Goal: Task Accomplishment & Management: Use online tool/utility

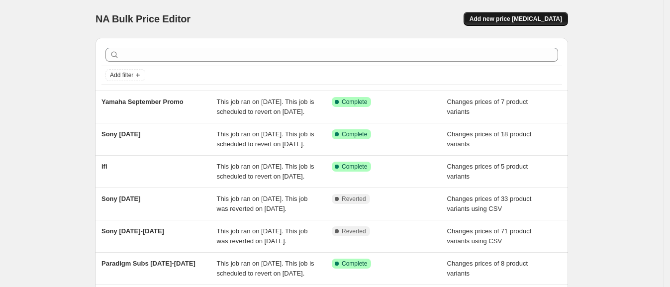
click at [552, 17] on span "Add new price [MEDICAL_DATA]" at bounding box center [516, 19] width 93 height 8
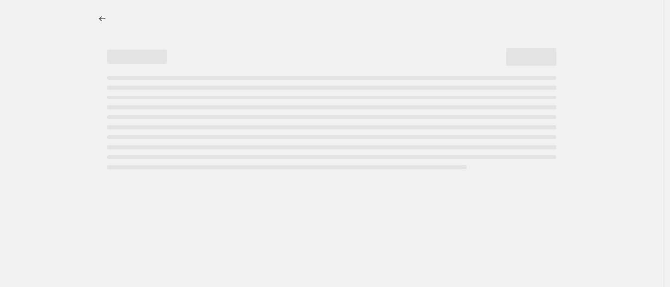
select select "percentage"
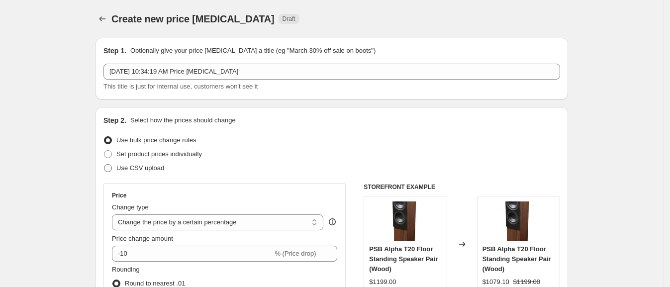
click at [143, 171] on span "Use CSV upload" at bounding box center [140, 167] width 48 height 7
click at [104, 165] on input "Use CSV upload" at bounding box center [104, 164] width 0 height 0
radio input "true"
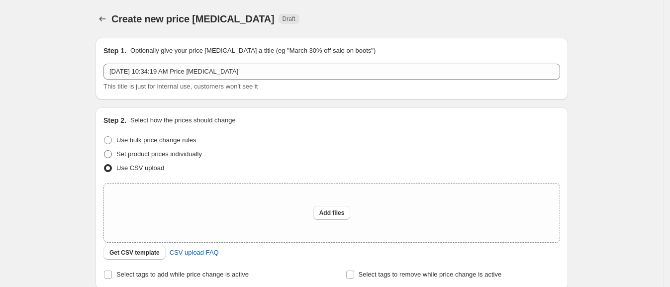
click at [146, 150] on span "Set product prices individually" at bounding box center [159, 153] width 86 height 7
click at [104, 150] on input "Set product prices individually" at bounding box center [104, 150] width 0 height 0
radio input "true"
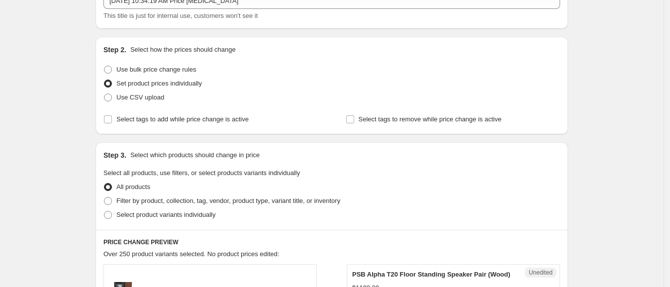
scroll to position [72, 0]
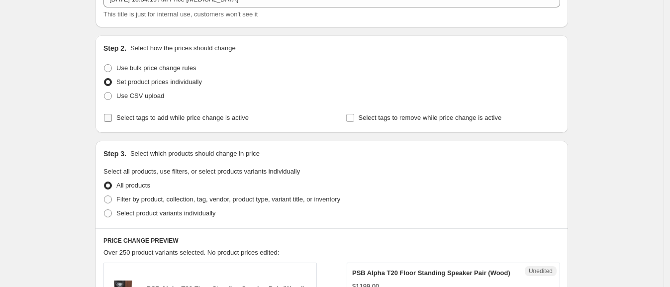
click at [213, 117] on span "Select tags to add while price change is active" at bounding box center [182, 117] width 132 height 7
click at [112, 117] on input "Select tags to add while price change is active" at bounding box center [108, 118] width 8 height 8
checkbox input "true"
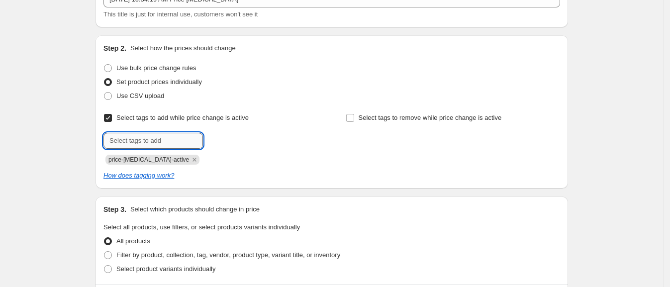
click at [187, 136] on input "text" at bounding box center [152, 141] width 99 height 16
type input "O"
type input "on-sale"
click at [103, 35] on button "Submit" at bounding box center [117, 40] width 28 height 10
type input "kanto-promo"
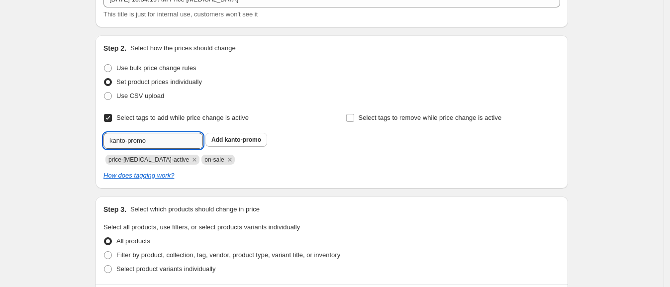
click at [103, 35] on button "Submit" at bounding box center [117, 40] width 28 height 10
type input "sale-end-2025-10-06"
click at [232, 143] on span "sale-end-202..." at bounding box center [245, 139] width 41 height 7
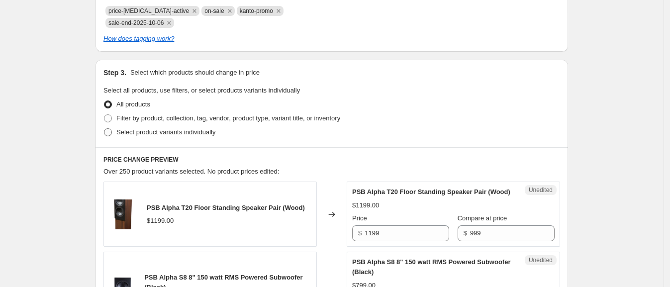
scroll to position [221, 0]
click at [182, 125] on label "Select product variants individually" at bounding box center [159, 132] width 112 height 14
click at [104, 128] on input "Select product variants individually" at bounding box center [104, 128] width 0 height 0
radio input "true"
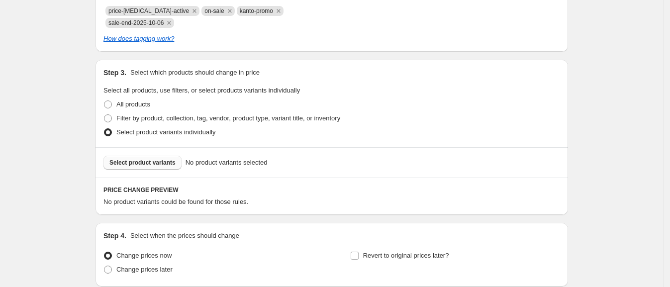
click at [164, 159] on span "Select product variants" at bounding box center [142, 163] width 66 height 8
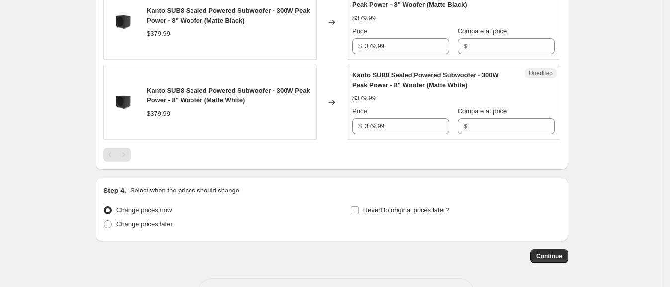
scroll to position [449, 0]
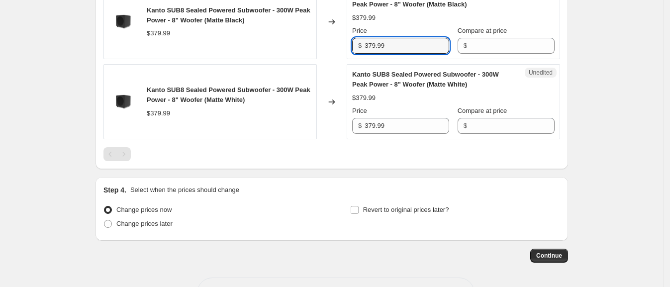
drag, startPoint x: 394, startPoint y: 43, endPoint x: 309, endPoint y: 44, distance: 85.6
click at [309, 44] on div "Kanto SUB8 Sealed Powered Subwoofer - 300W Peak Power - 8" Woofer (Matte Black)…" at bounding box center [331, 21] width 457 height 75
type input "299.99"
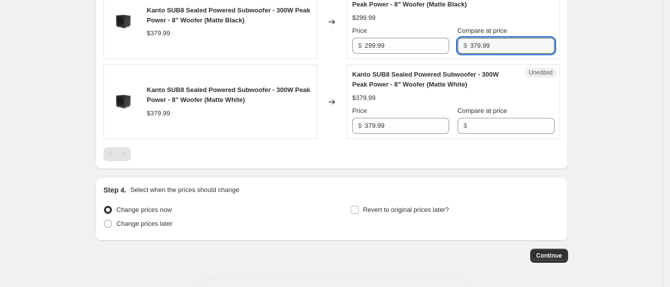
type input "379.99"
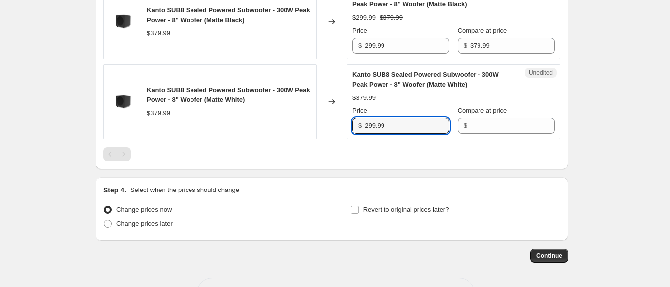
type input "299.99"
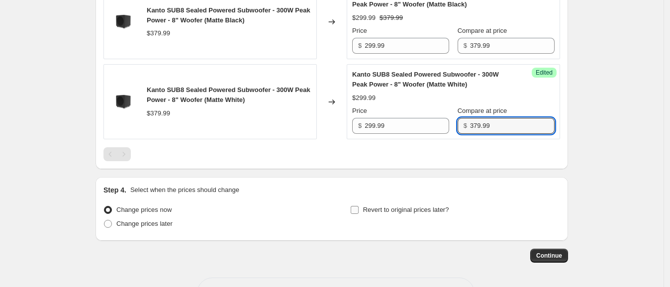
type input "379.99"
click at [373, 206] on span "Revert to original prices later?" at bounding box center [406, 209] width 86 height 7
click at [359, 206] on input "Revert to original prices later?" at bounding box center [355, 210] width 8 height 8
checkbox input "true"
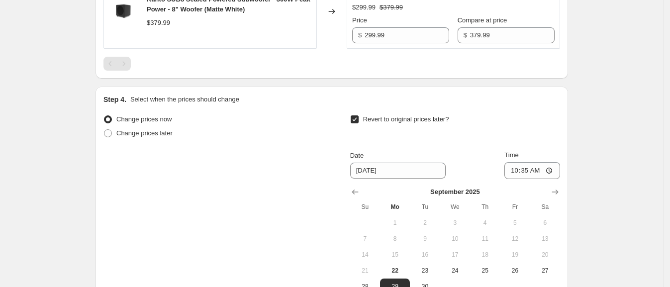
scroll to position [543, 0]
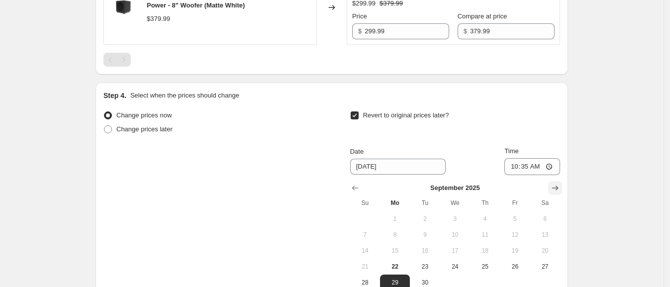
click at [558, 189] on icon "Show next month, October 2025" at bounding box center [555, 188] width 10 height 10
click at [406, 233] on span "6" at bounding box center [395, 235] width 22 height 8
type input "[DATE]"
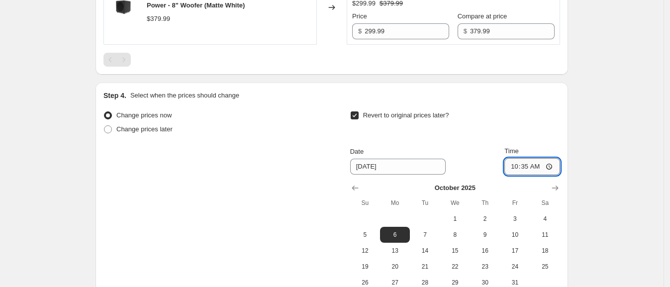
click at [515, 166] on input "10:35" at bounding box center [532, 166] width 56 height 17
type input "01:01"
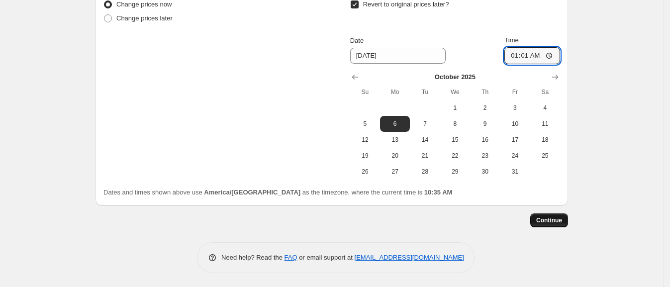
click at [568, 217] on button "Continue" at bounding box center [549, 220] width 38 height 14
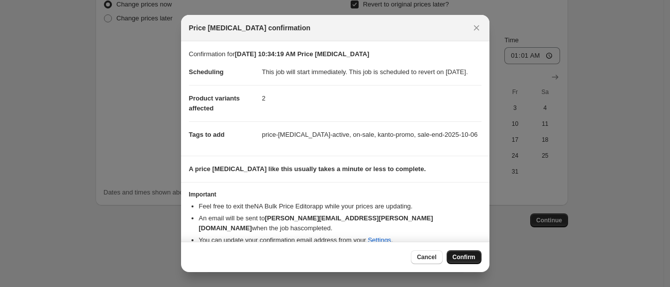
click at [463, 258] on span "Confirm" at bounding box center [464, 257] width 23 height 8
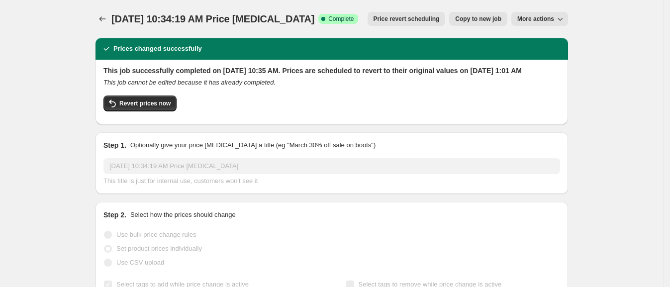
click at [107, 20] on icon "Price change jobs" at bounding box center [102, 19] width 10 height 10
